Goal: Information Seeking & Learning: Learn about a topic

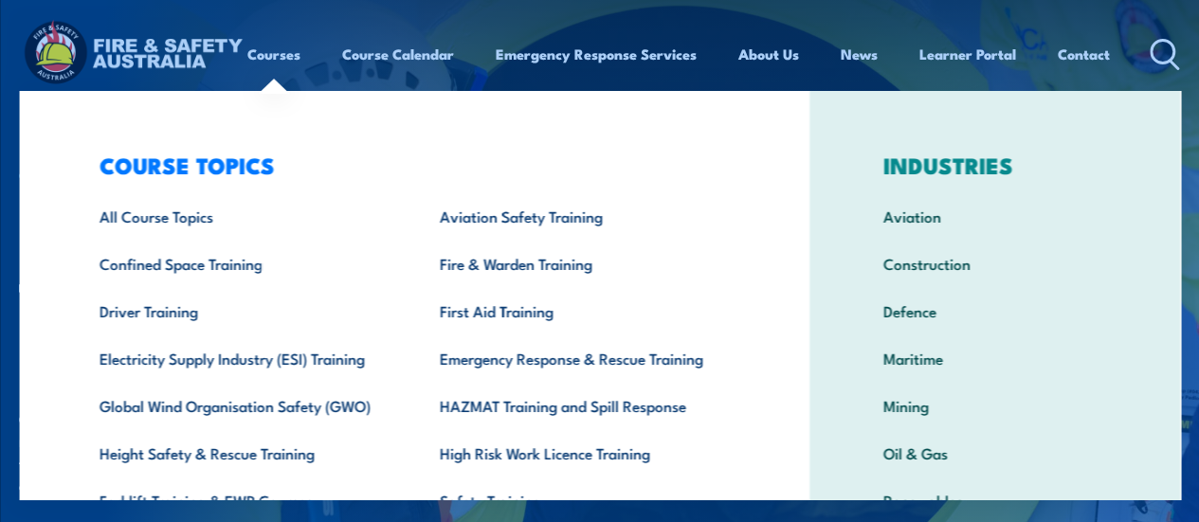
click at [48, 134] on div "COURSE TOPICS All Course Topics Aviation Safety Training Confined Space Trainin…" at bounding box center [414, 390] width 791 height 599
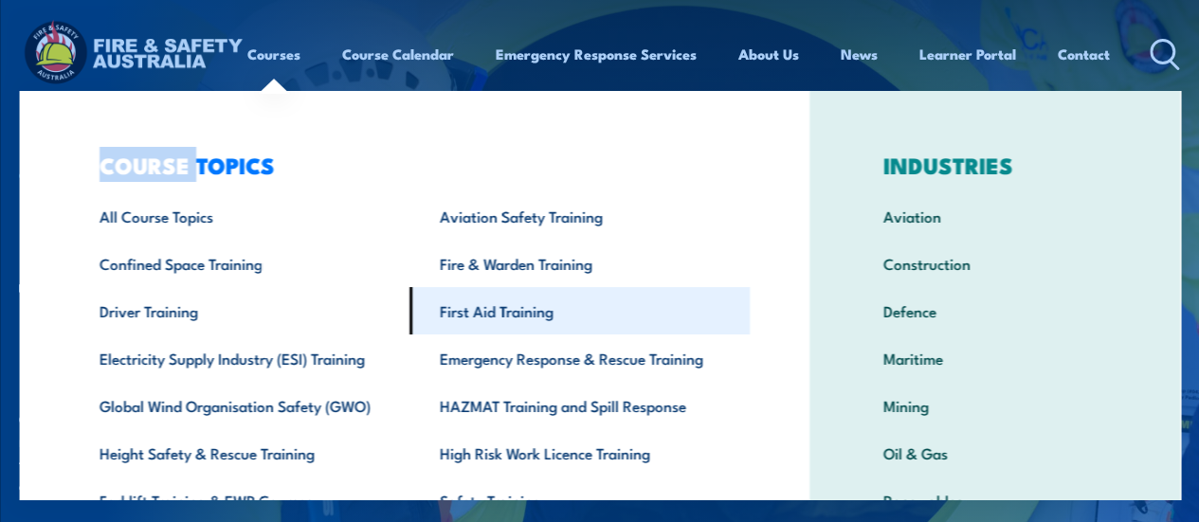
click at [465, 306] on link "First Aid Training" at bounding box center [580, 310] width 340 height 47
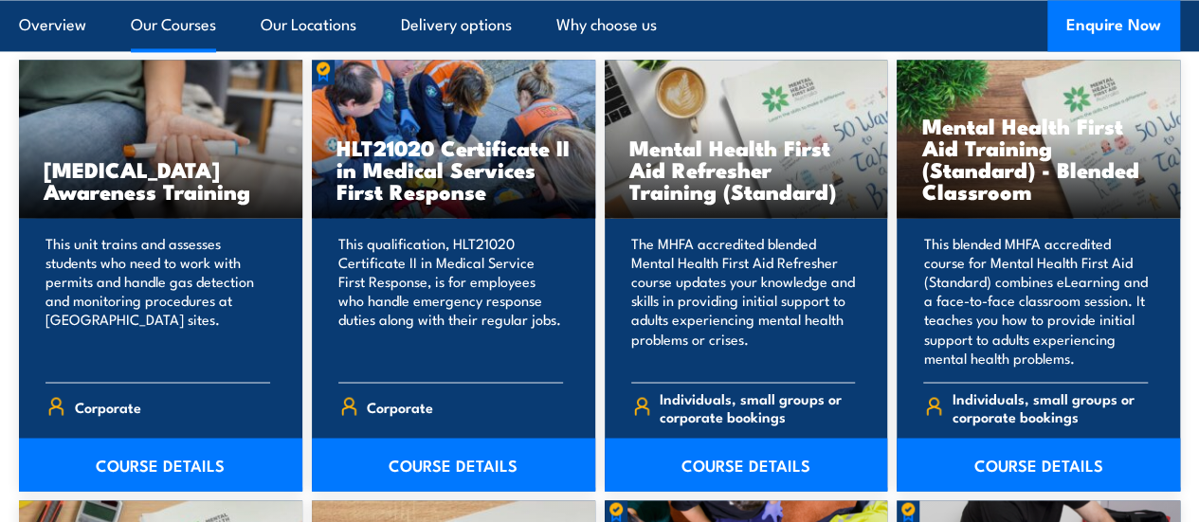
scroll to position [1543, 0]
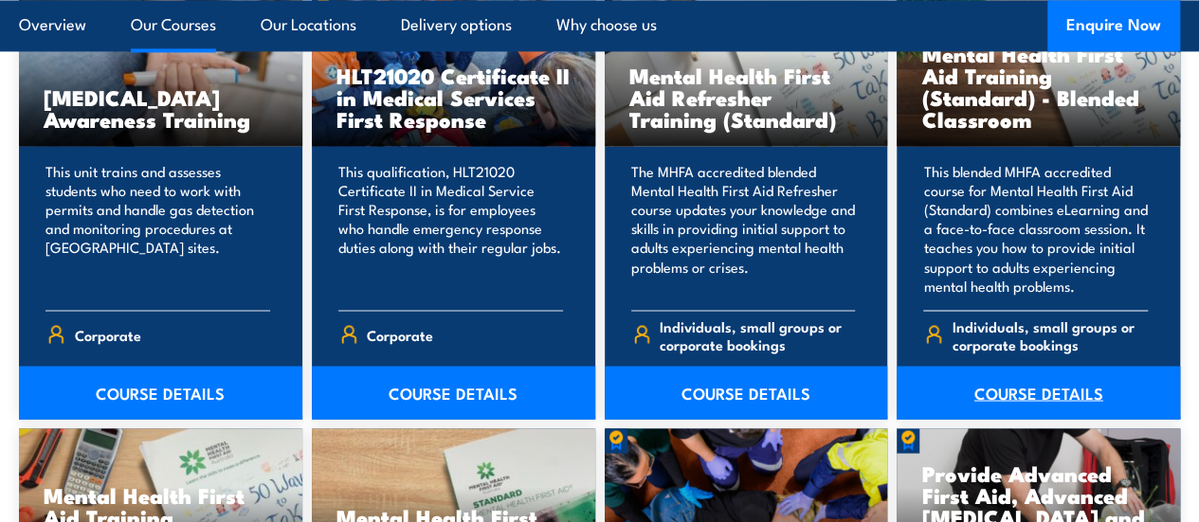
click at [1012, 419] on link "COURSE DETAILS" at bounding box center [1038, 392] width 283 height 53
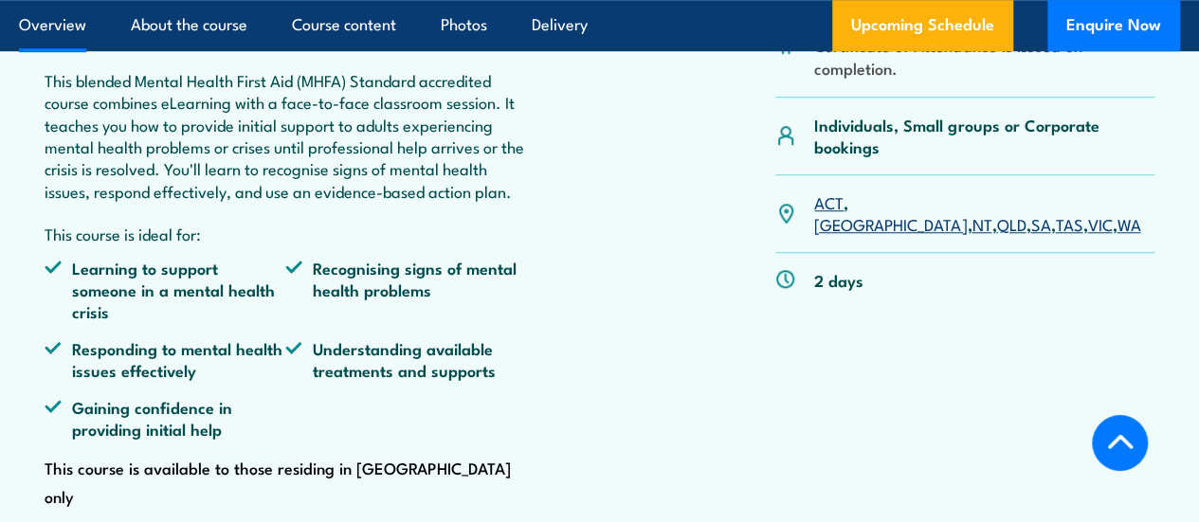
scroll to position [593, 0]
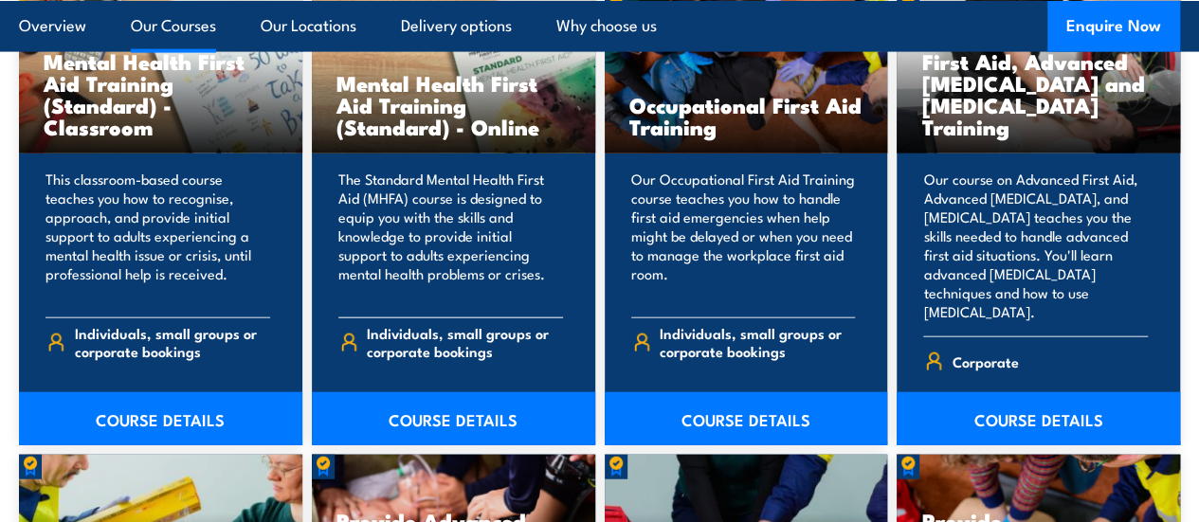
scroll to position [2078, 0]
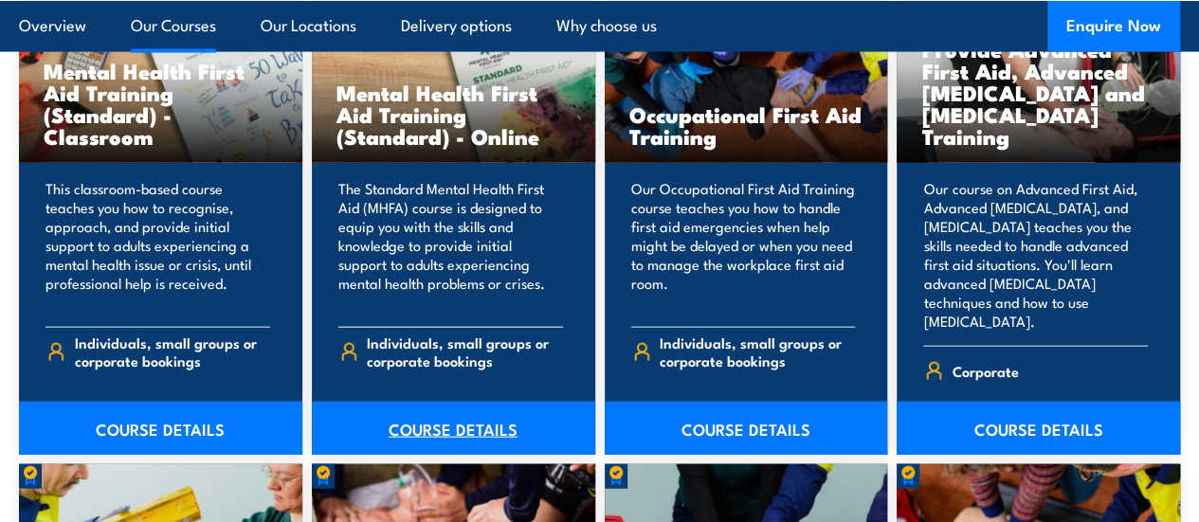
click at [425, 446] on link "COURSE DETAILS" at bounding box center [453, 428] width 283 height 53
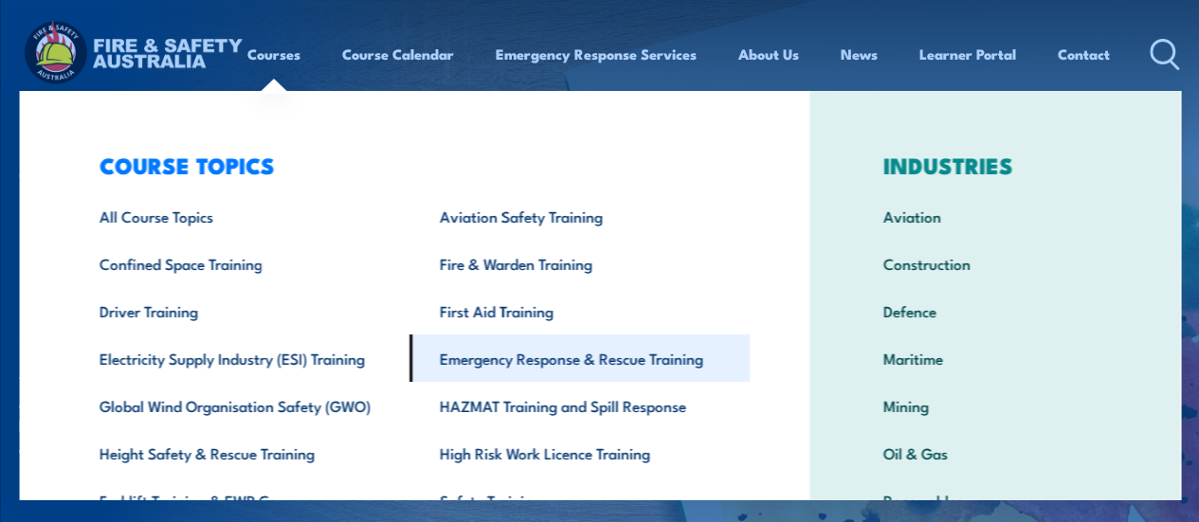
click at [509, 361] on link "Emergency Response & Rescue Training" at bounding box center [580, 358] width 340 height 47
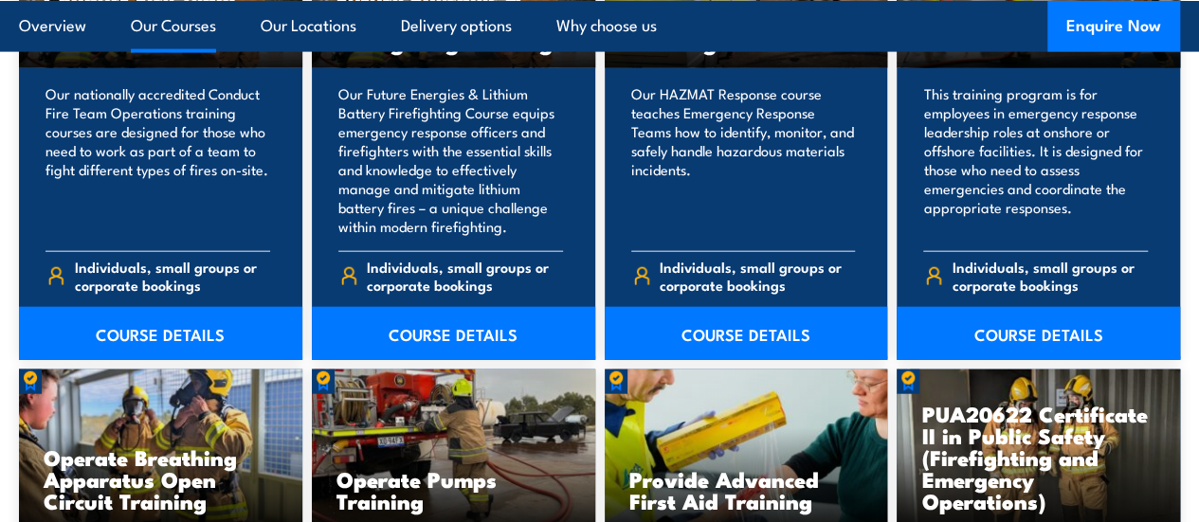
scroll to position [2135, 0]
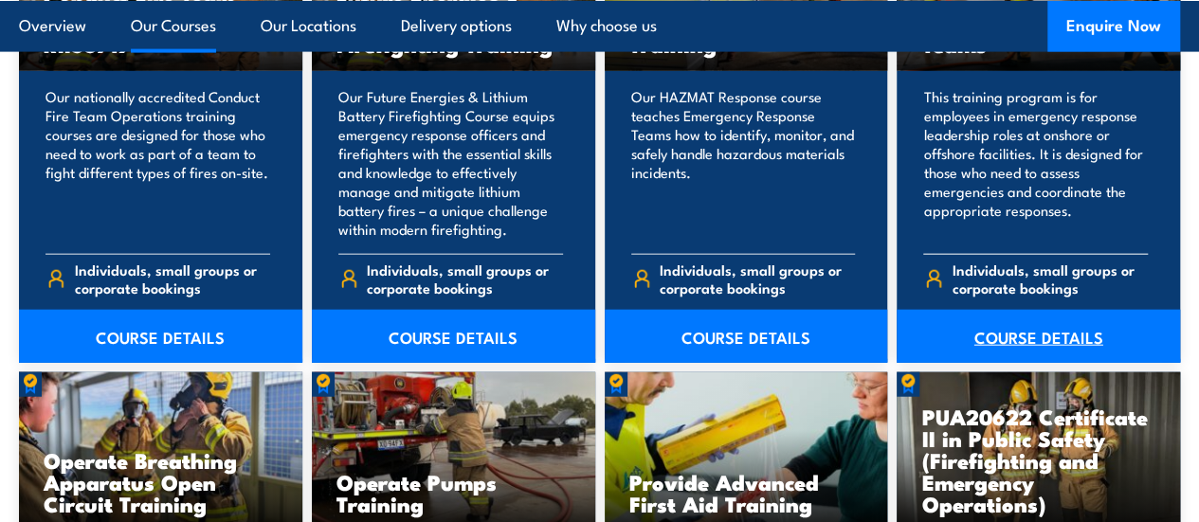
click at [1013, 363] on link "COURSE DETAILS" at bounding box center [1038, 336] width 283 height 53
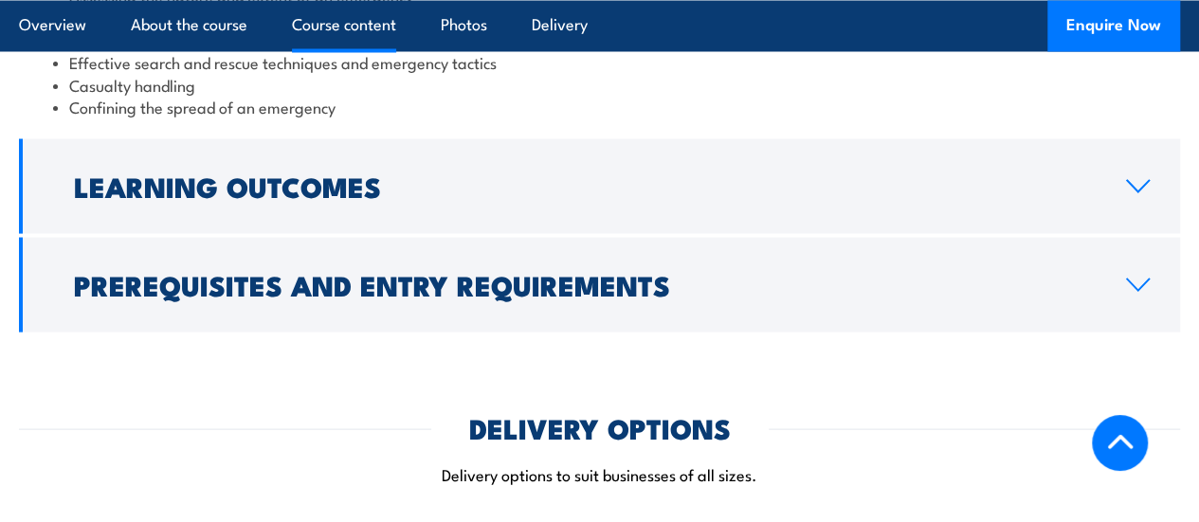
scroll to position [1764, 0]
